Goal: Find specific page/section: Find specific page/section

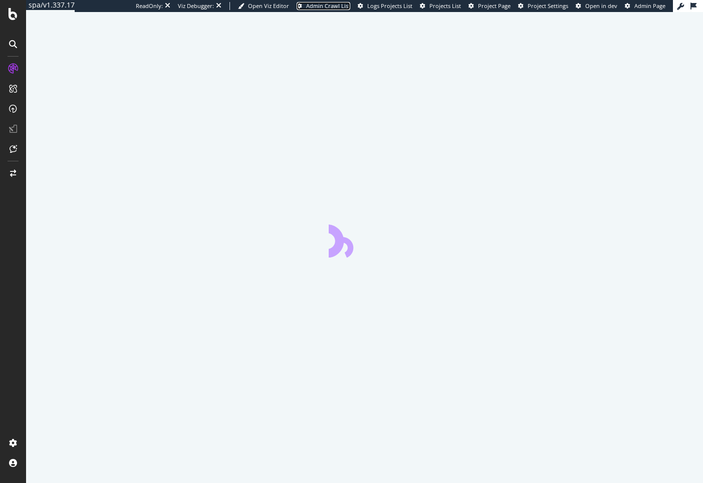
click at [306, 3] on span "Admin Crawl List" at bounding box center [328, 6] width 44 height 8
